Goal: Task Accomplishment & Management: Manage account settings

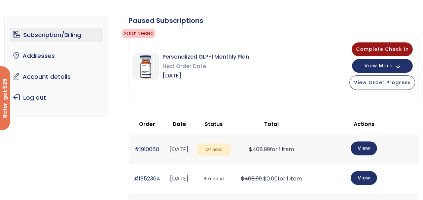
scroll to position [39, 0]
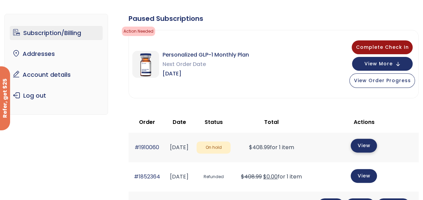
click at [370, 147] on link "View" at bounding box center [364, 146] width 26 height 14
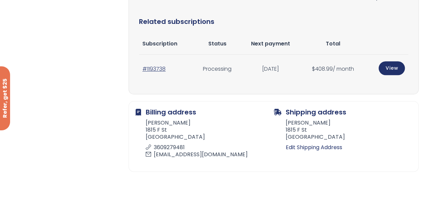
scroll to position [207, 0]
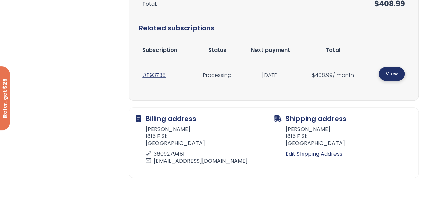
click at [389, 75] on link "View" at bounding box center [392, 74] width 26 height 14
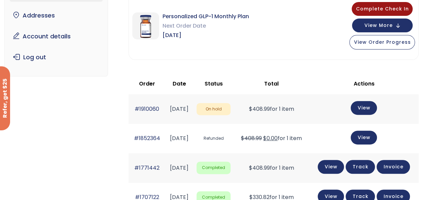
scroll to position [47, 0]
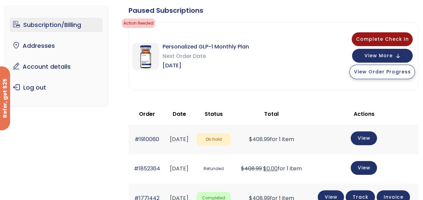
click at [390, 73] on span "View Order Progress" at bounding box center [382, 71] width 57 height 7
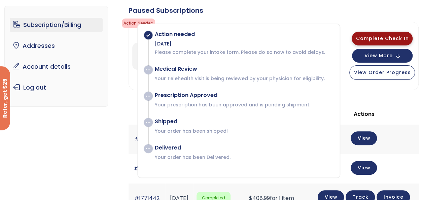
click at [385, 39] on span "Complete Check In" at bounding box center [382, 38] width 53 height 7
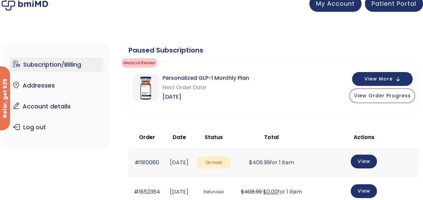
scroll to position [5, 0]
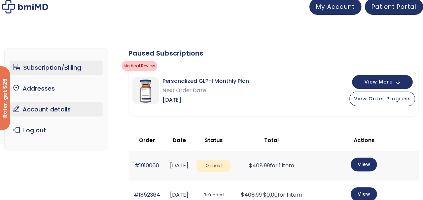
click at [54, 108] on link "Account details" at bounding box center [56, 109] width 93 height 14
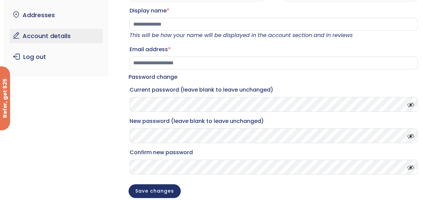
scroll to position [43, 0]
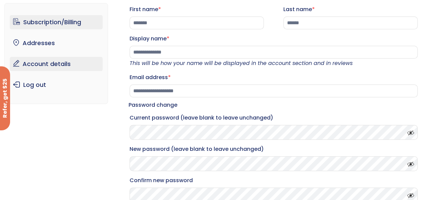
click at [51, 25] on link "Subscription/Billing" at bounding box center [56, 22] width 93 height 14
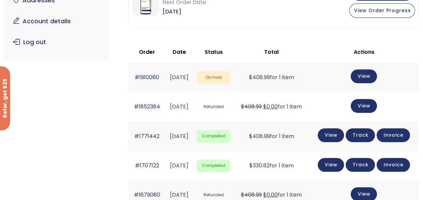
scroll to position [95, 0]
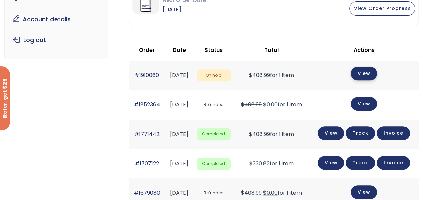
click at [369, 72] on link "View" at bounding box center [364, 74] width 26 height 14
